Goal: Navigation & Orientation: Find specific page/section

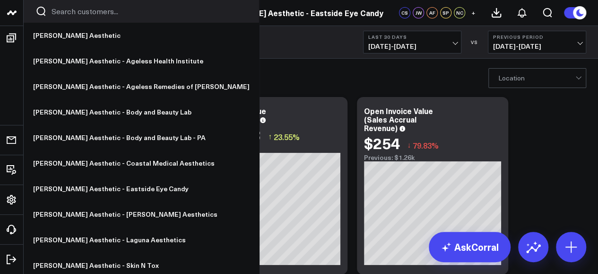
click at [9, 8] on icon at bounding box center [11, 12] width 11 height 11
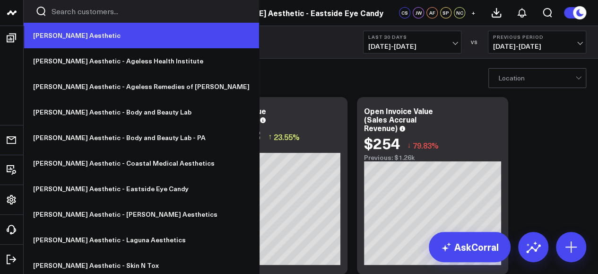
click at [62, 35] on link "[PERSON_NAME] Aesthetic" at bounding box center [141, 36] width 235 height 26
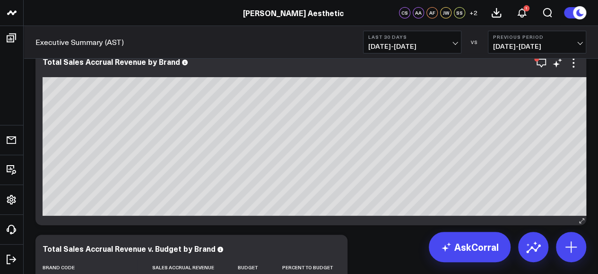
scroll to position [0, 83]
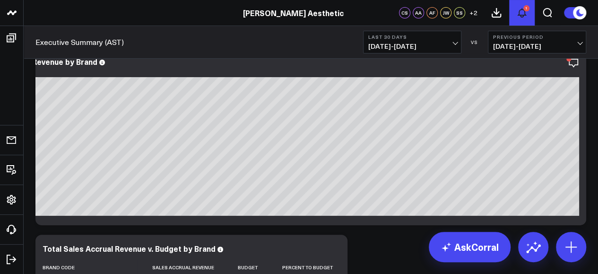
click at [524, 15] on icon at bounding box center [522, 13] width 8 height 9
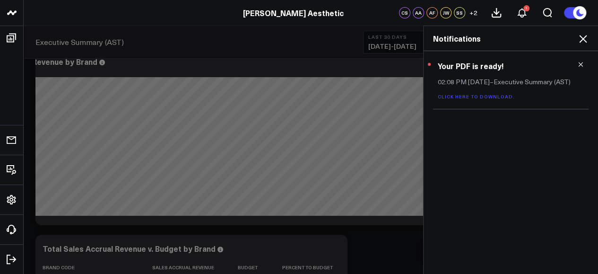
click at [581, 66] on icon at bounding box center [580, 64] width 7 height 7
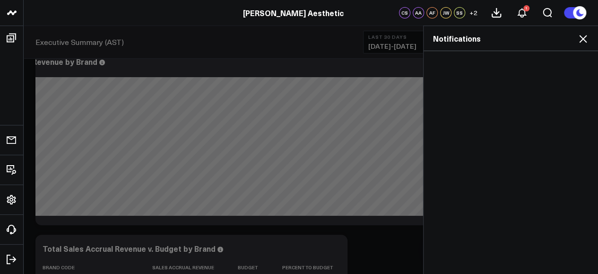
click at [582, 33] on icon at bounding box center [582, 38] width 11 height 11
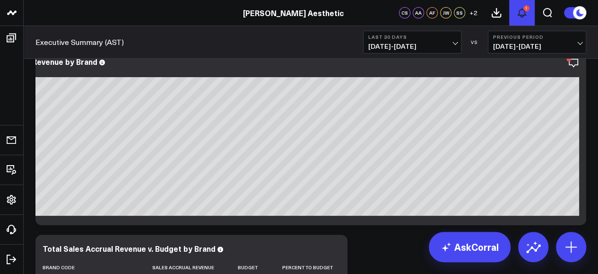
click at [525, 15] on icon at bounding box center [522, 13] width 8 height 9
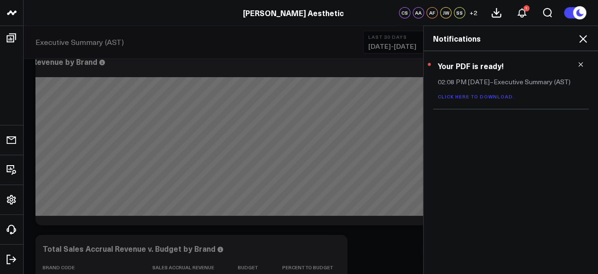
click at [585, 39] on icon at bounding box center [582, 38] width 11 height 11
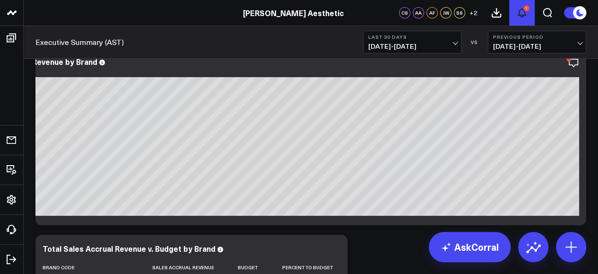
click at [523, 19] on button "1" at bounding box center [522, 13] width 26 height 26
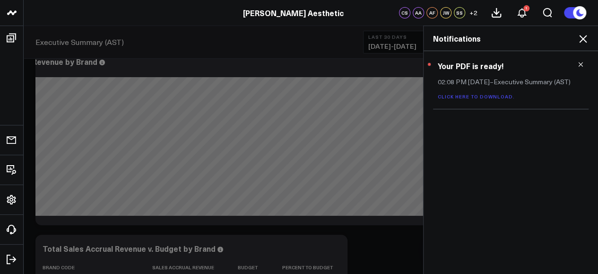
click at [477, 82] on span "02:08 PM Yesterday" at bounding box center [464, 81] width 52 height 9
click at [468, 93] on p "Click here to download." at bounding box center [511, 96] width 146 height 7
click at [462, 96] on link "Click here to download." at bounding box center [476, 96] width 77 height 7
click at [581, 38] on icon at bounding box center [582, 38] width 11 height 11
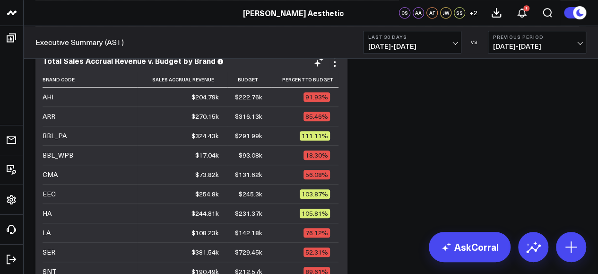
scroll to position [236, 0]
click at [543, 46] on span "06/29/25 - 07/28/25" at bounding box center [537, 47] width 88 height 8
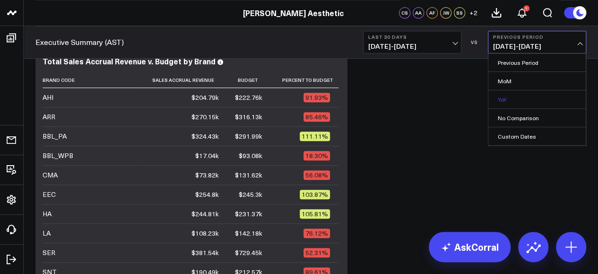
click at [517, 98] on link "YoY" at bounding box center [536, 99] width 97 height 18
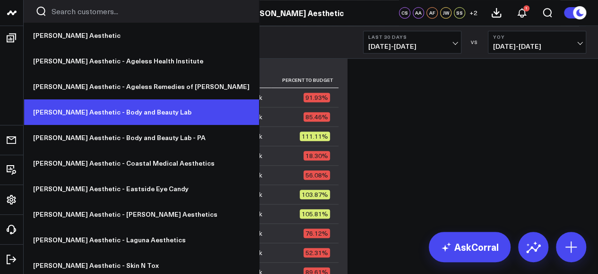
drag, startPoint x: 104, startPoint y: 114, endPoint x: 127, endPoint y: 105, distance: 24.2
click at [127, 105] on link "[PERSON_NAME] Aesthetic - Body and Beauty Lab" at bounding box center [141, 112] width 235 height 26
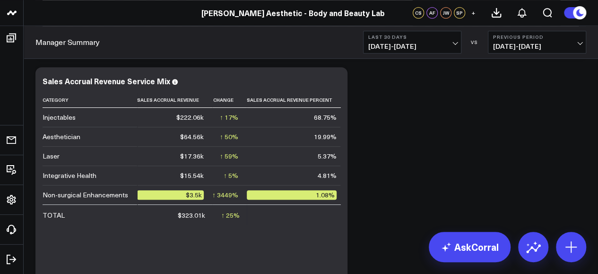
scroll to position [403, 0]
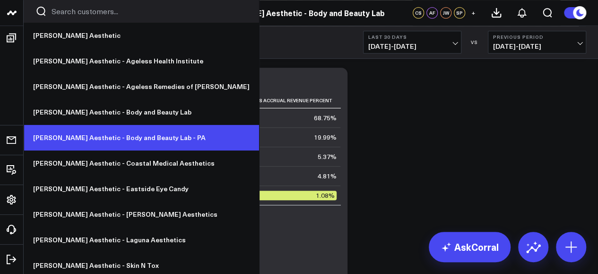
click at [118, 137] on link "[PERSON_NAME] Aesthetic - Body and Beauty Lab - PA" at bounding box center [141, 138] width 235 height 26
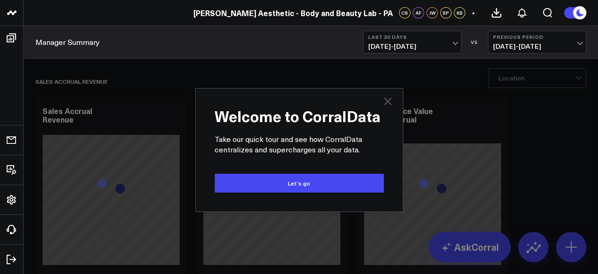
click at [387, 102] on icon "Close" at bounding box center [388, 101] width 8 height 8
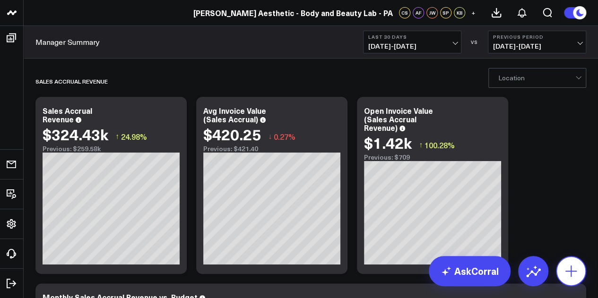
click at [571, 273] on icon at bounding box center [570, 271] width 11 height 11
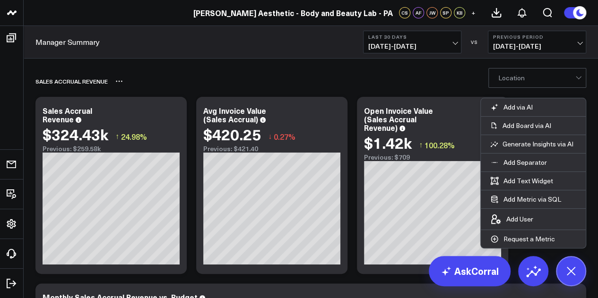
click at [459, 80] on div "Sales Accrual Revenue" at bounding box center [256, 81] width 442 height 22
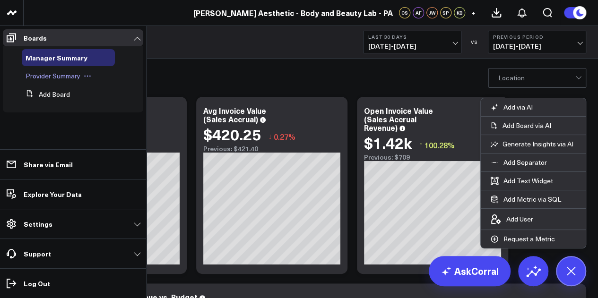
click at [74, 75] on span "Provider Summary" at bounding box center [53, 75] width 55 height 9
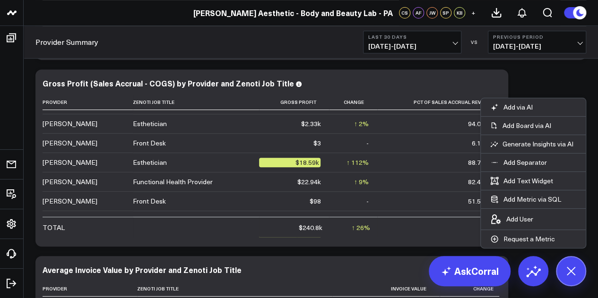
scroll to position [74, 0]
click at [569, 266] on icon at bounding box center [570, 270] width 21 height 21
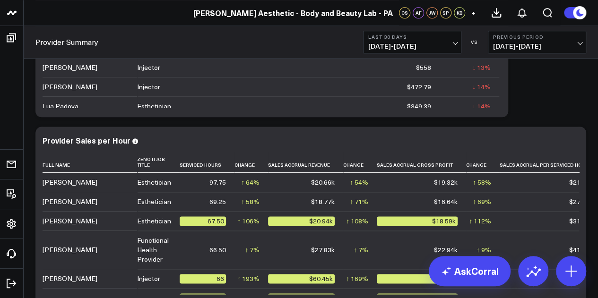
scroll to position [563, 0]
